Goal: Information Seeking & Learning: Compare options

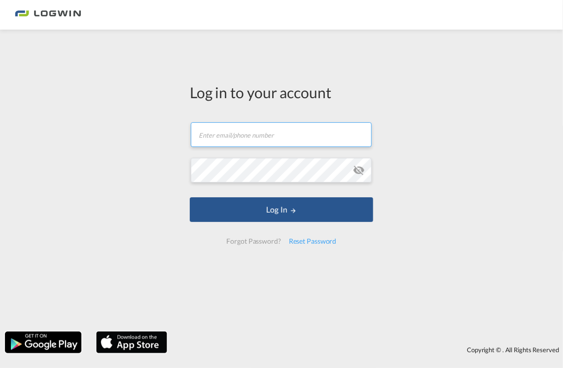
click at [229, 137] on input "text" at bounding box center [281, 134] width 181 height 25
type input "[EMAIL_ADDRESS][PERSON_NAME][DOMAIN_NAME]"
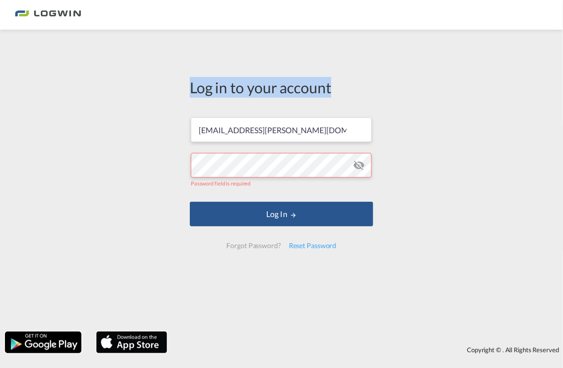
drag, startPoint x: 64, startPoint y: 125, endPoint x: 41, endPoint y: 91, distance: 41.3
click at [41, 91] on div "Log in to your account [EMAIL_ADDRESS][PERSON_NAME][DOMAIN_NAME] Password field…" at bounding box center [281, 181] width 563 height 292
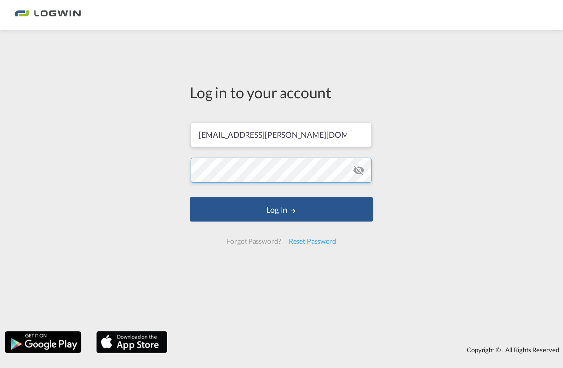
click at [190, 197] on button "Log In" at bounding box center [281, 209] width 183 height 25
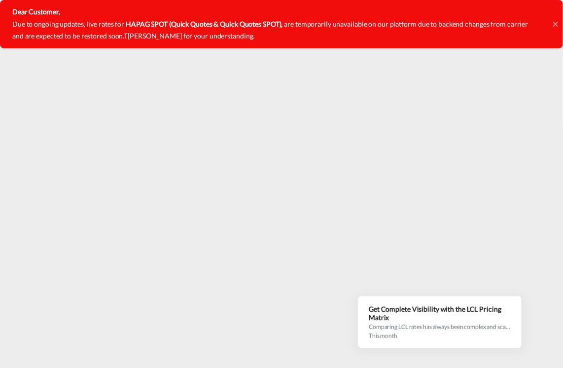
click at [552, 24] on div "Dear Customer, Due to ongoing updates, live rates for HAPAG SPOT (Quick Quotes …" at bounding box center [281, 24] width 563 height 48
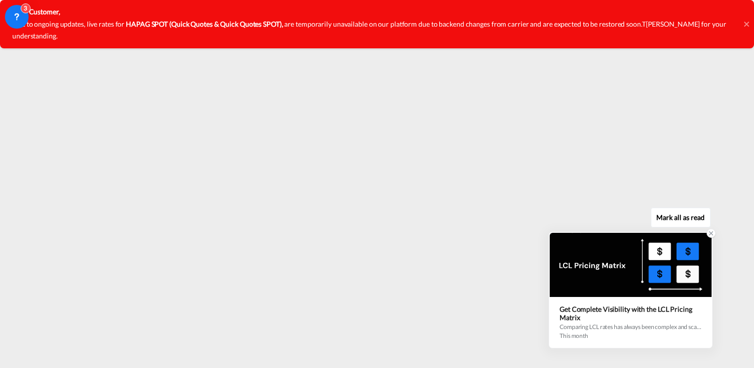
click at [563, 294] on div at bounding box center [630, 265] width 162 height 64
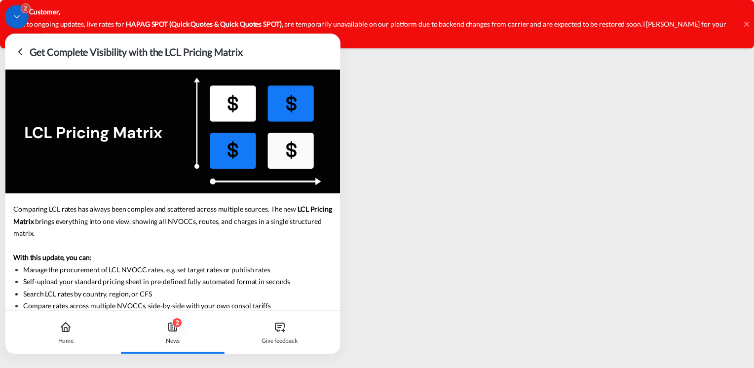
click at [19, 52] on icon at bounding box center [20, 52] width 3 height 6
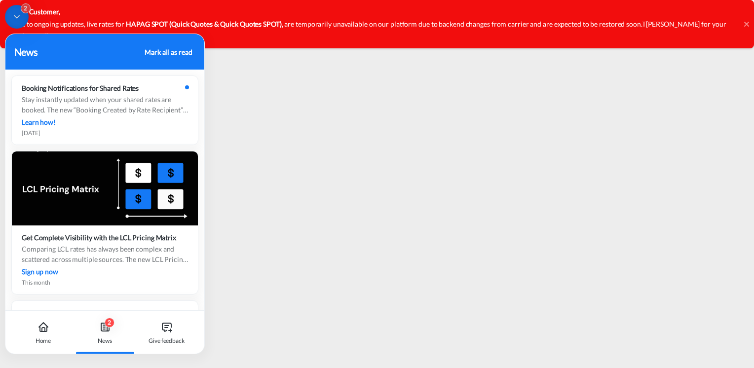
click at [151, 52] on div "Mark all as read" at bounding box center [168, 52] width 47 height 10
drag, startPoint x: 185, startPoint y: 55, endPoint x: 560, endPoint y: -7, distance: 379.6
click at [560, 0] on html "Rate Search Rate Search Help Resources Product Release E My Profile Logout" at bounding box center [377, 184] width 754 height 368
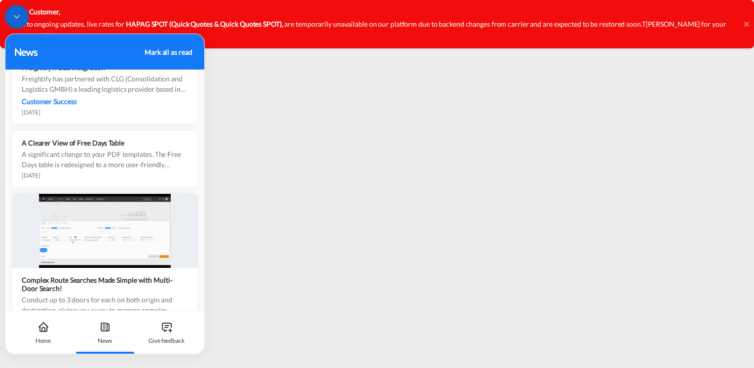
scroll to position [1274, 0]
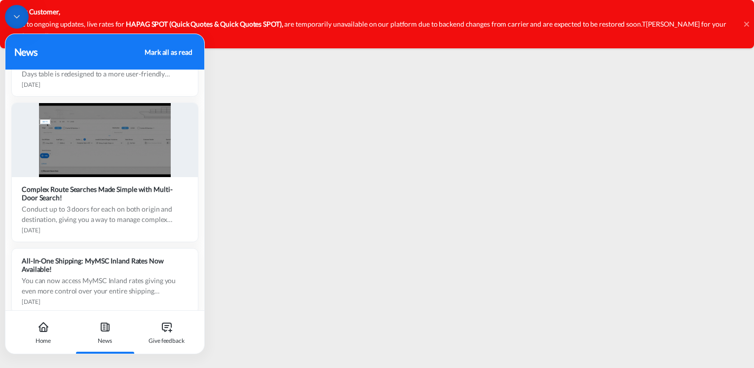
click at [164, 52] on div "Mark all as read" at bounding box center [168, 52] width 47 height 10
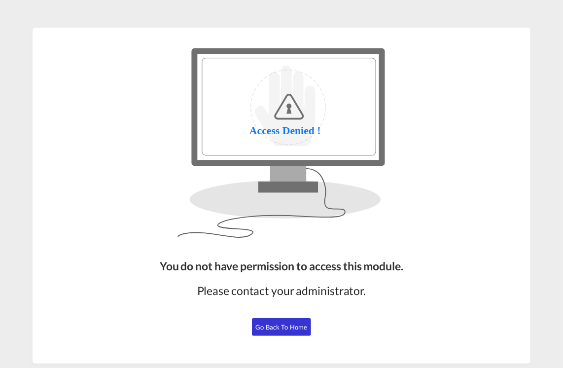
click at [297, 323] on span "Go Back to Home" at bounding box center [282, 327] width 52 height 8
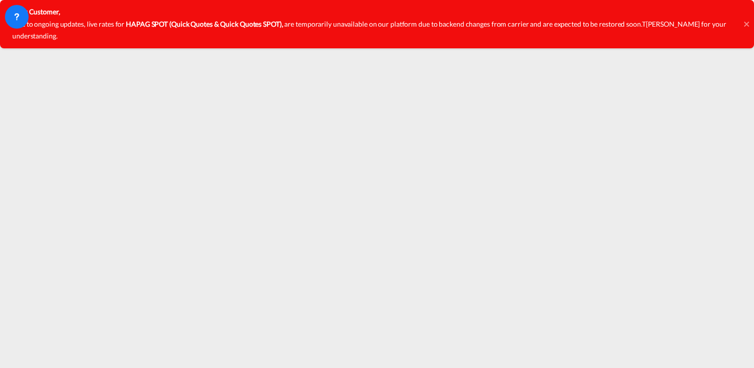
click at [563, 20] on icon at bounding box center [746, 24] width 5 height 8
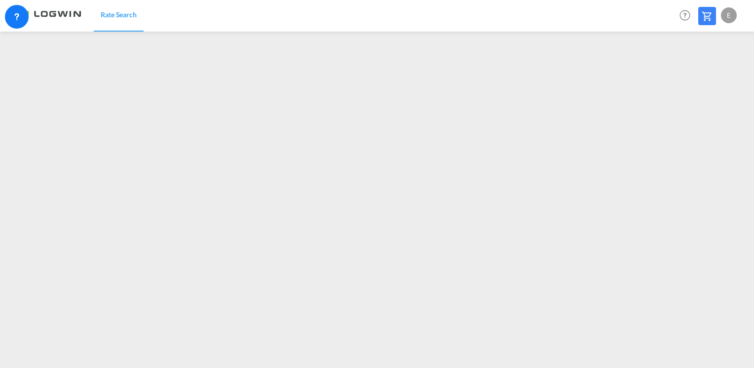
click at [563, 19] on div "E" at bounding box center [729, 15] width 16 height 16
click at [563, 74] on button "Logout" at bounding box center [717, 76] width 64 height 20
